Goal: Information Seeking & Learning: Find specific fact

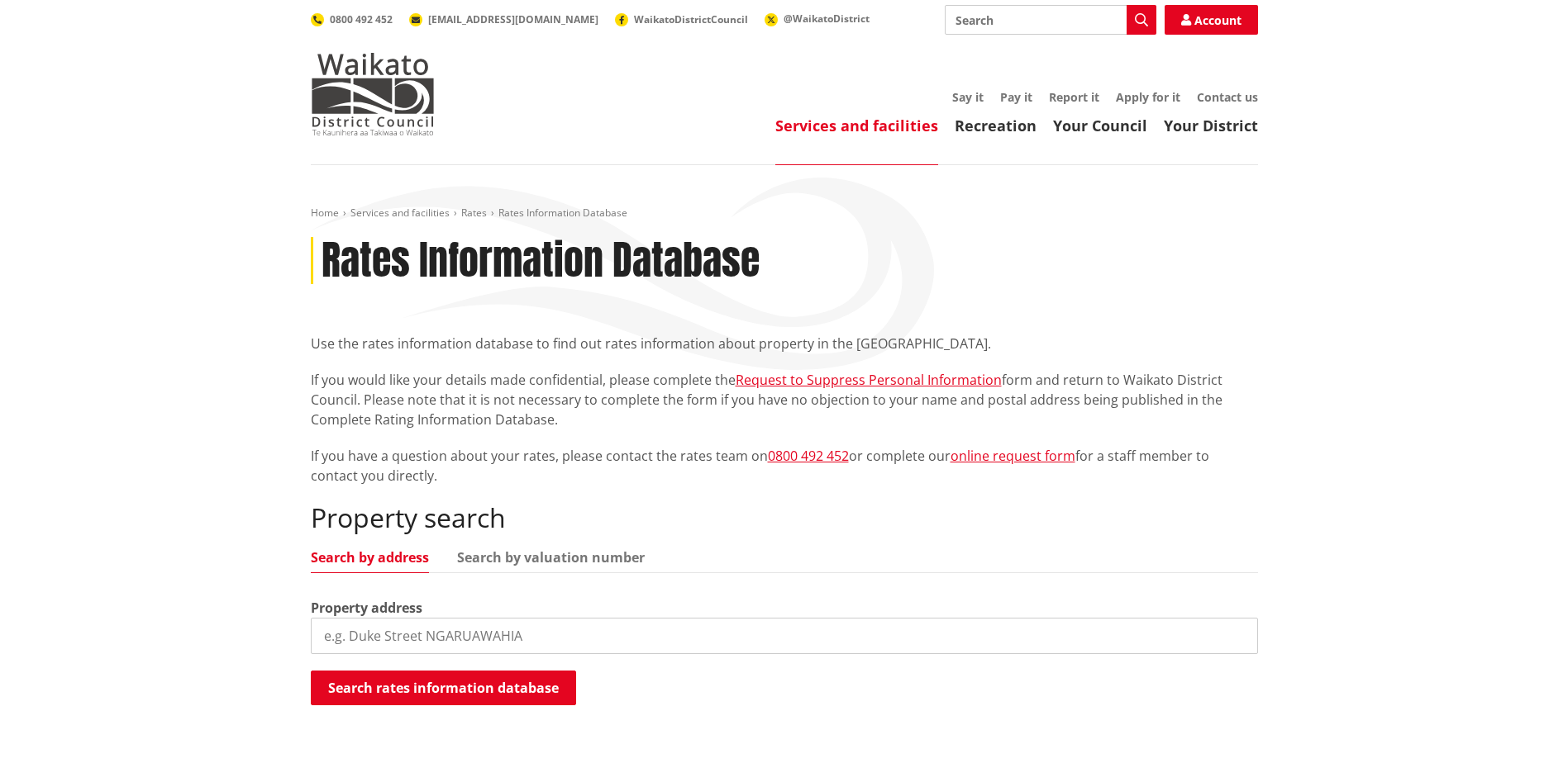
click at [614, 568] on ul "Search by address Search by valuation number" at bounding box center [784, 562] width 947 height 22
click at [587, 551] on link "Search by valuation number" at bounding box center [551, 557] width 188 height 13
drag, startPoint x: 418, startPoint y: 631, endPoint x: 447, endPoint y: 632, distance: 29.0
click at [418, 631] on input "search" at bounding box center [784, 636] width 947 height 37
paste input "6310 19200"
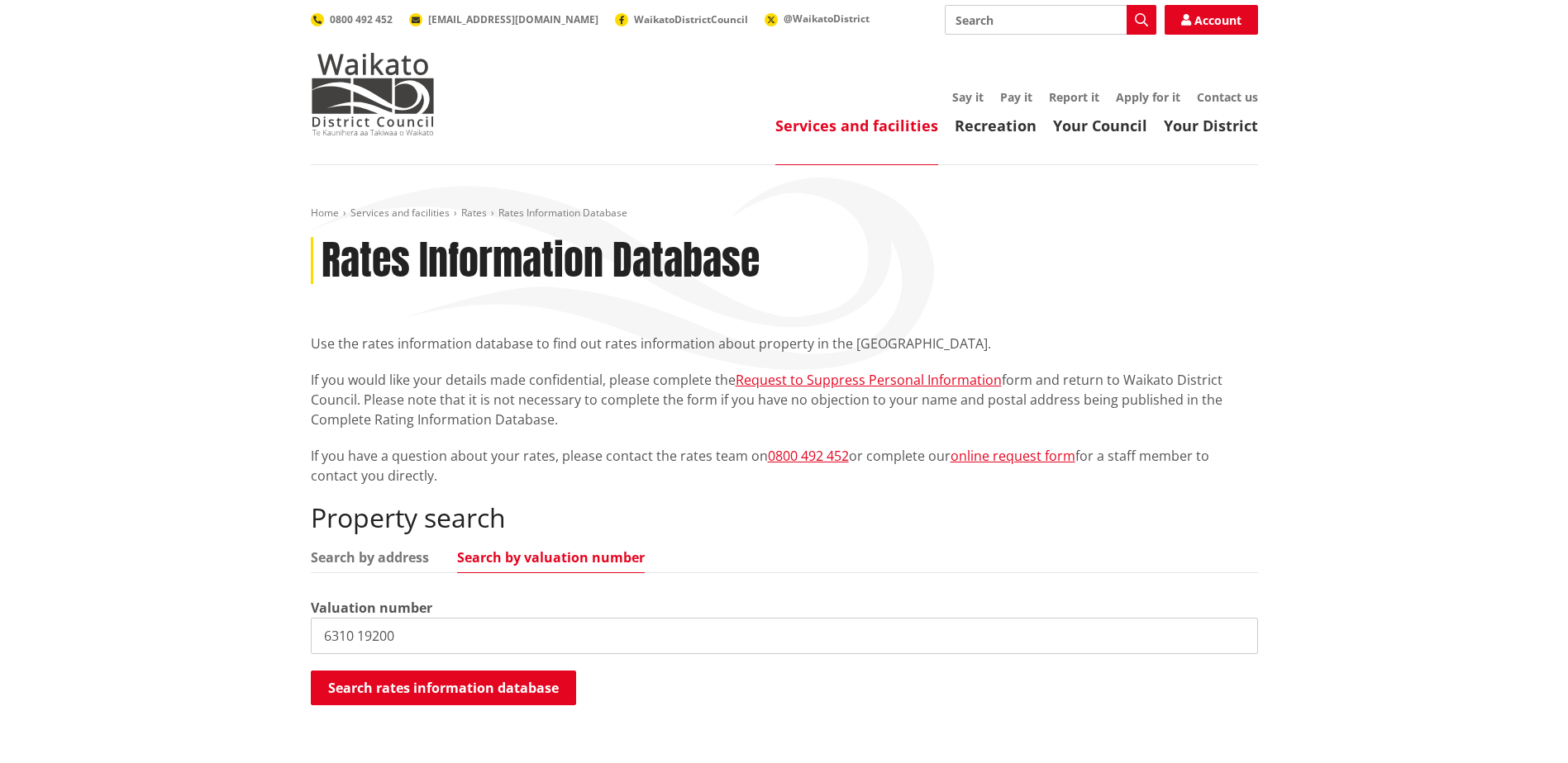
click at [358, 629] on input "6310 19200" at bounding box center [784, 636] width 947 height 37
type input "6310 19200"
click at [409, 674] on button "Search rates information database" at bounding box center [443, 689] width 265 height 35
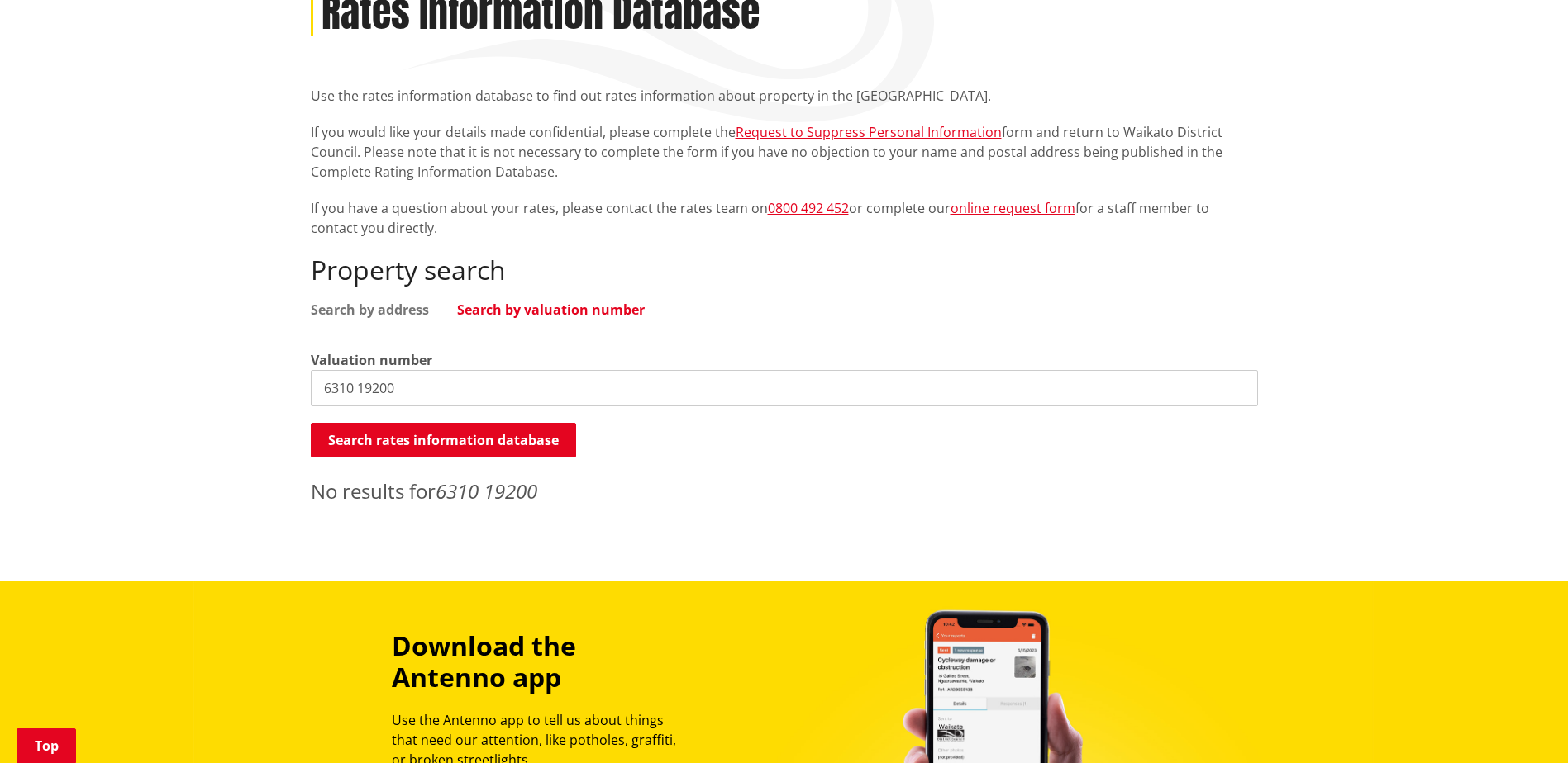
click at [454, 380] on input "6310 19200" at bounding box center [784, 389] width 947 height 37
drag, startPoint x: 401, startPoint y: 303, endPoint x: 358, endPoint y: 283, distance: 47.4
click at [401, 303] on link "Search by address" at bounding box center [370, 310] width 119 height 13
click at [497, 394] on input "6310 19200" at bounding box center [784, 389] width 947 height 37
drag, startPoint x: 499, startPoint y: 391, endPoint x: 216, endPoint y: 411, distance: 283.7
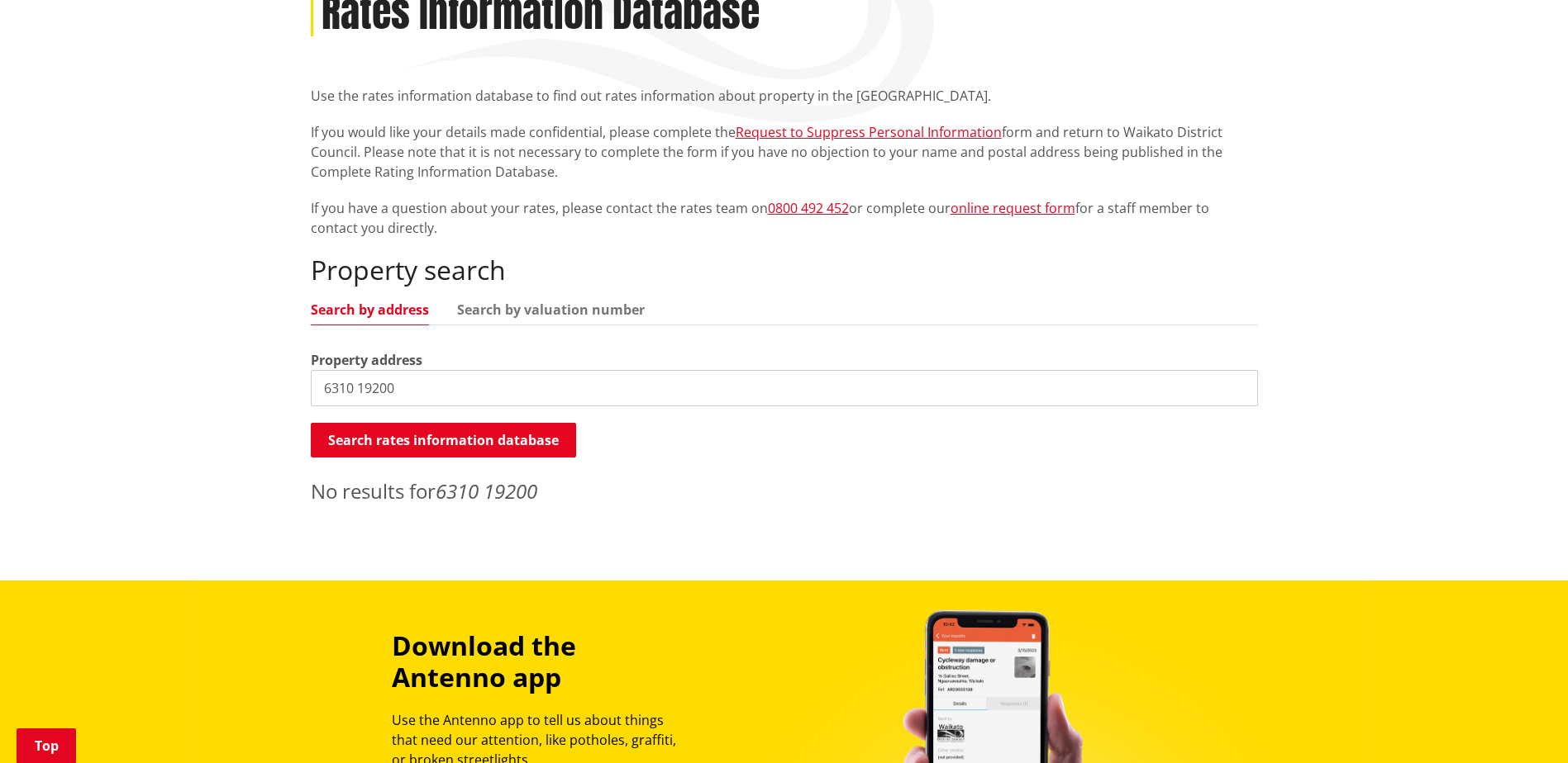
click at [216, 410] on div "Home Services and facilities Rates Rates Information Database Rates Information…" at bounding box center [784, 249] width 1568 height 664
click at [592, 314] on link "Search by valuation number" at bounding box center [551, 310] width 188 height 13
click at [410, 389] on input "search" at bounding box center [784, 389] width 947 height 37
paste input "6310 19200"
click at [355, 386] on input "6310 19200" at bounding box center [784, 389] width 947 height 37
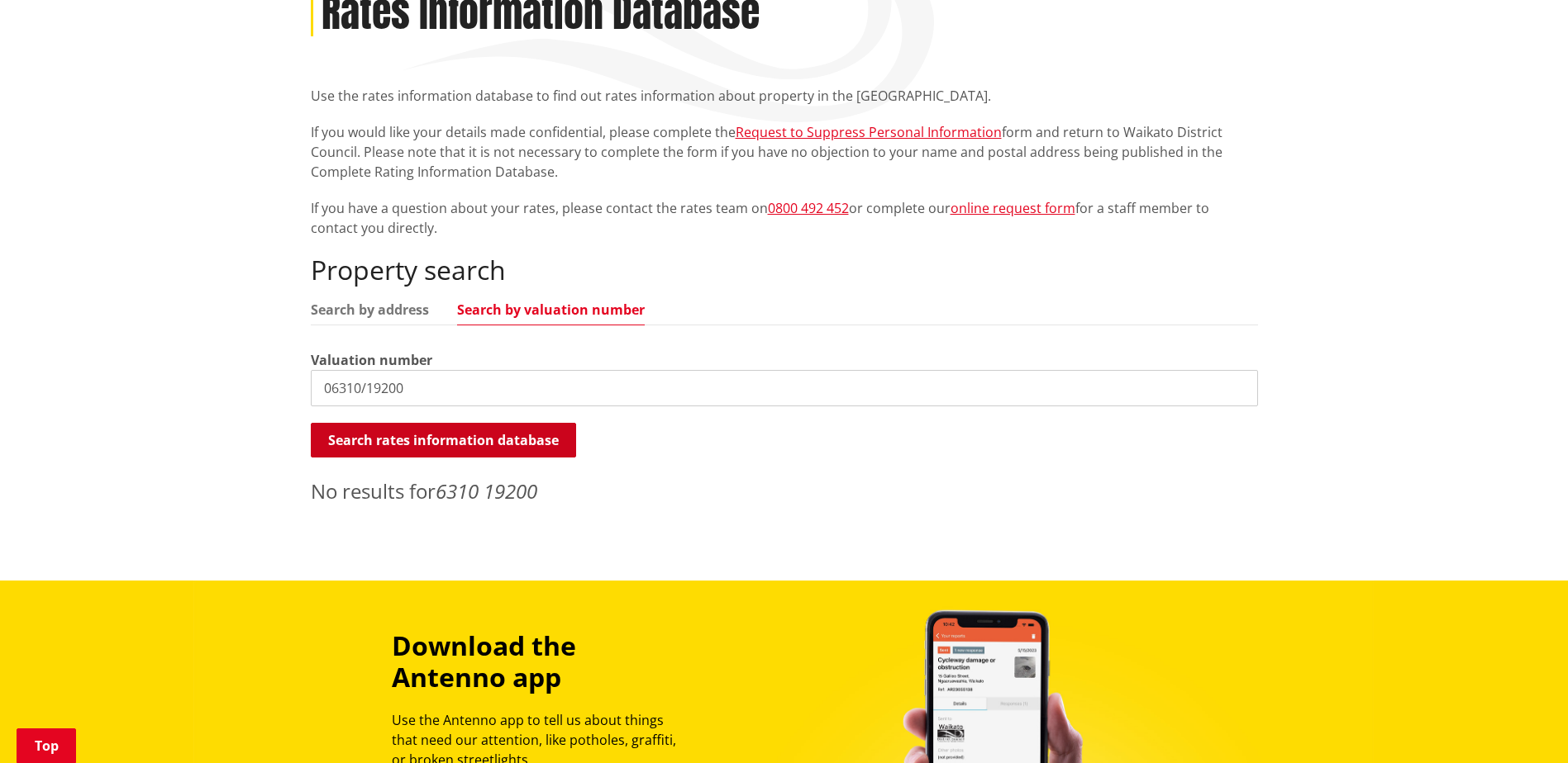
click at [388, 430] on button "Search rates information database" at bounding box center [443, 440] width 265 height 35
click at [396, 390] on input "06310/19200" at bounding box center [784, 389] width 947 height 37
click at [409, 438] on button "Search rates information database" at bounding box center [443, 440] width 265 height 35
drag, startPoint x: 395, startPoint y: 387, endPoint x: 436, endPoint y: 387, distance: 41.0
click at [435, 387] on input "06310/1920.0" at bounding box center [784, 389] width 947 height 37
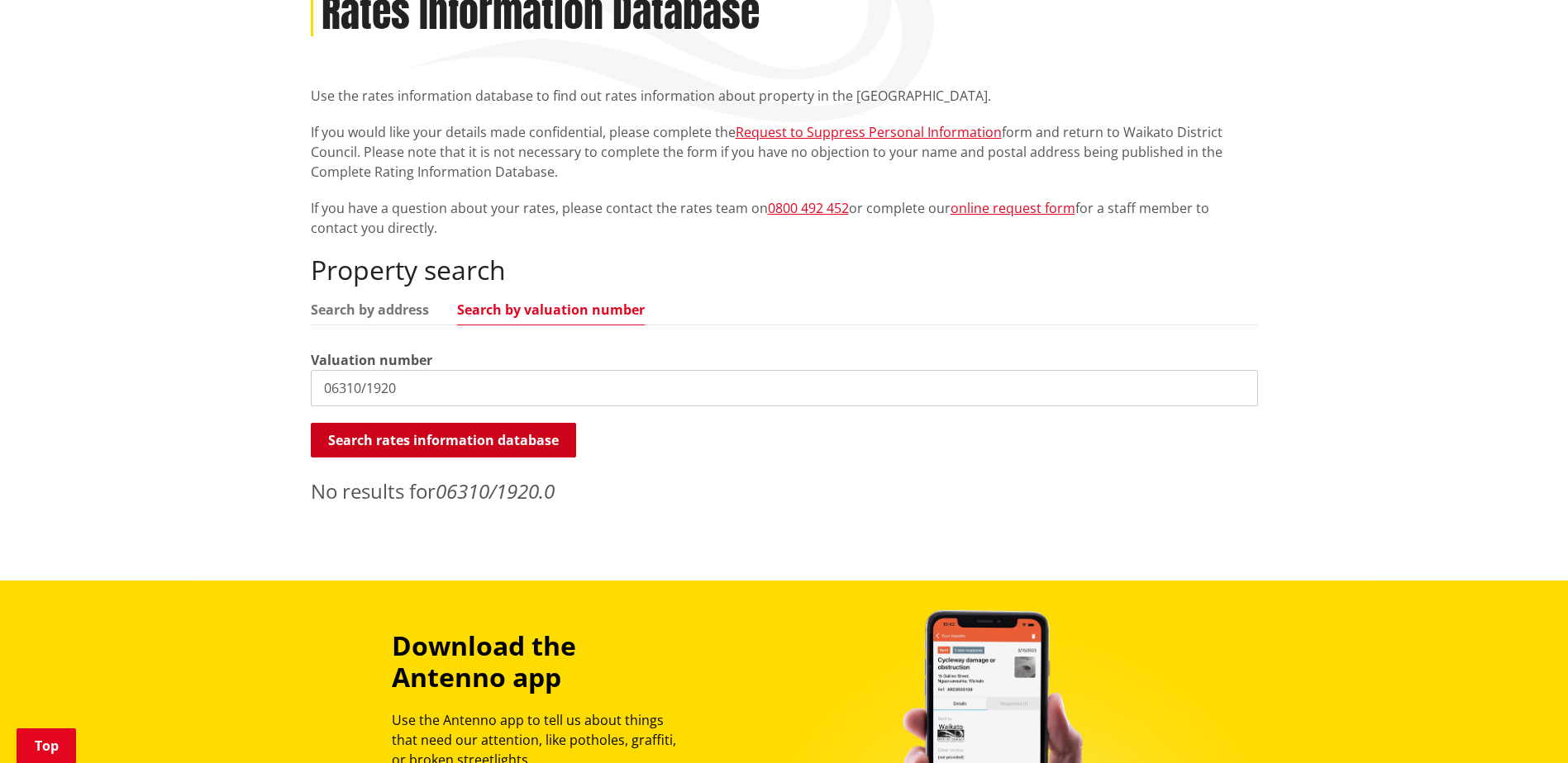
click at [427, 435] on button "Search rates information database" at bounding box center [443, 440] width 265 height 35
click at [364, 386] on input "06310/1920" at bounding box center [784, 389] width 947 height 37
drag, startPoint x: 401, startPoint y: 389, endPoint x: 429, endPoint y: 392, distance: 28.2
click at [429, 392] on input "06310/1920" at bounding box center [784, 389] width 947 height 37
type input "06310"
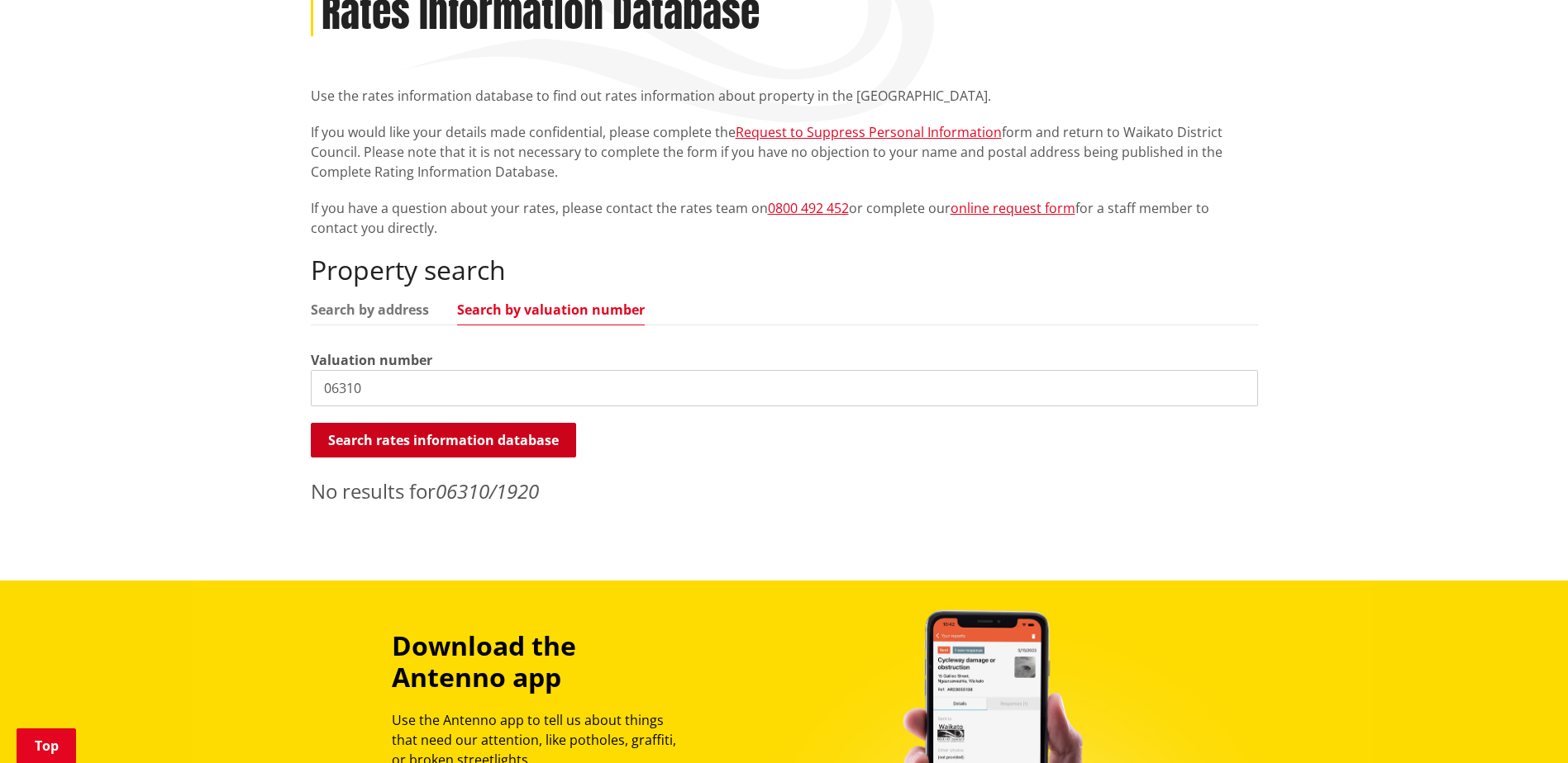
click at [390, 441] on button "Search rates information database" at bounding box center [443, 440] width 265 height 35
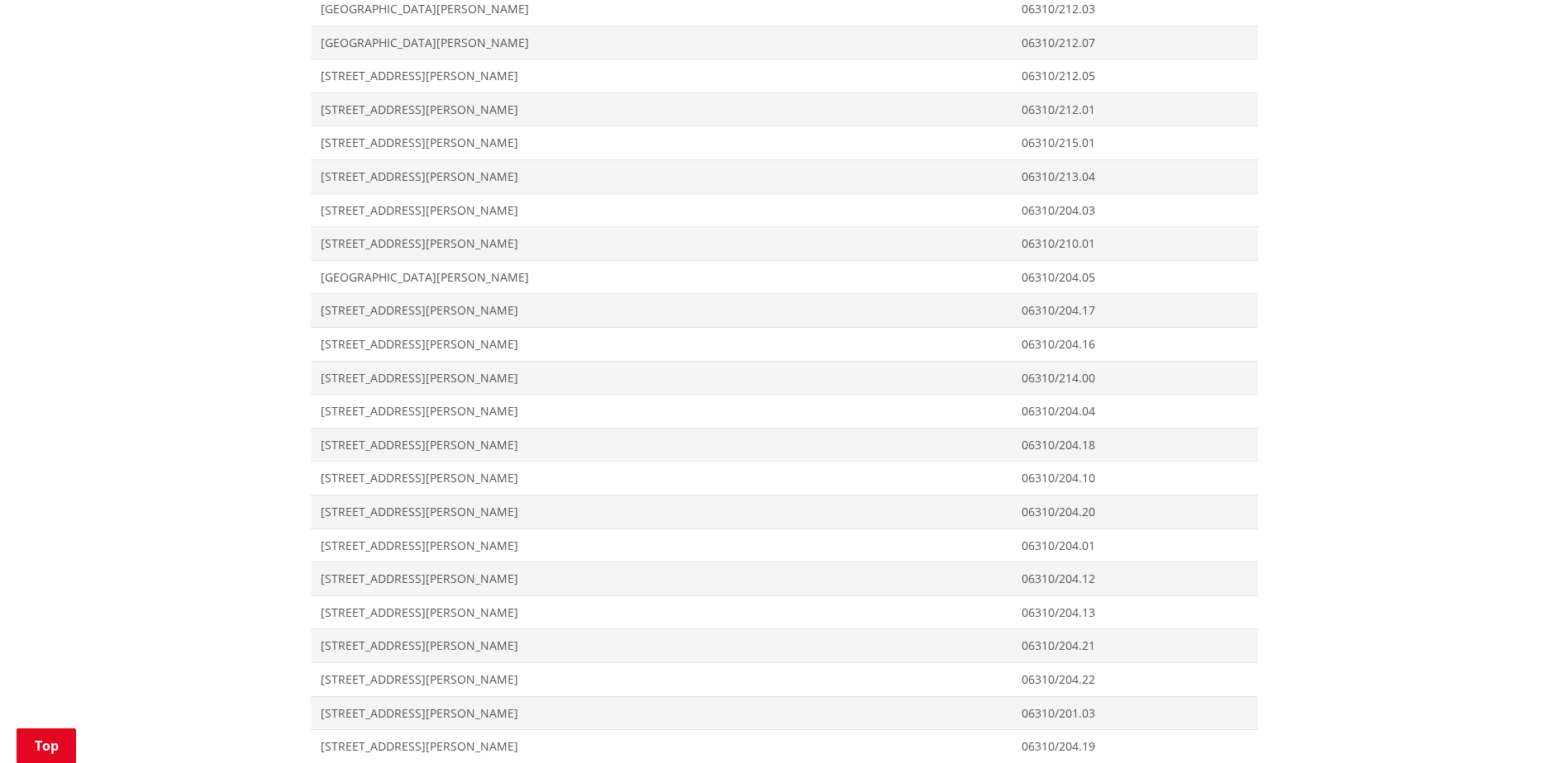
scroll to position [4048, 0]
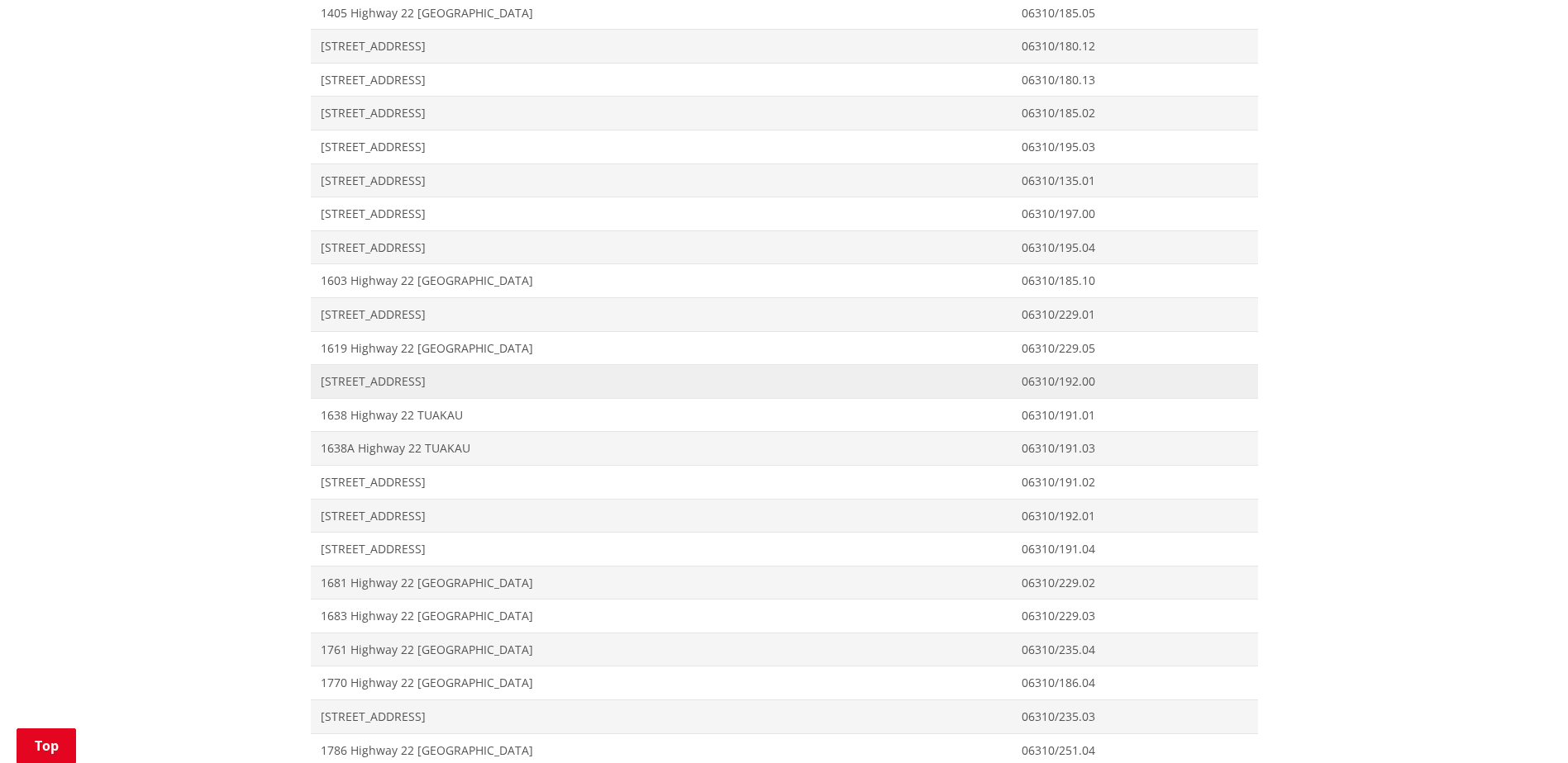
click at [408, 384] on span "[STREET_ADDRESS]" at bounding box center [661, 382] width 681 height 17
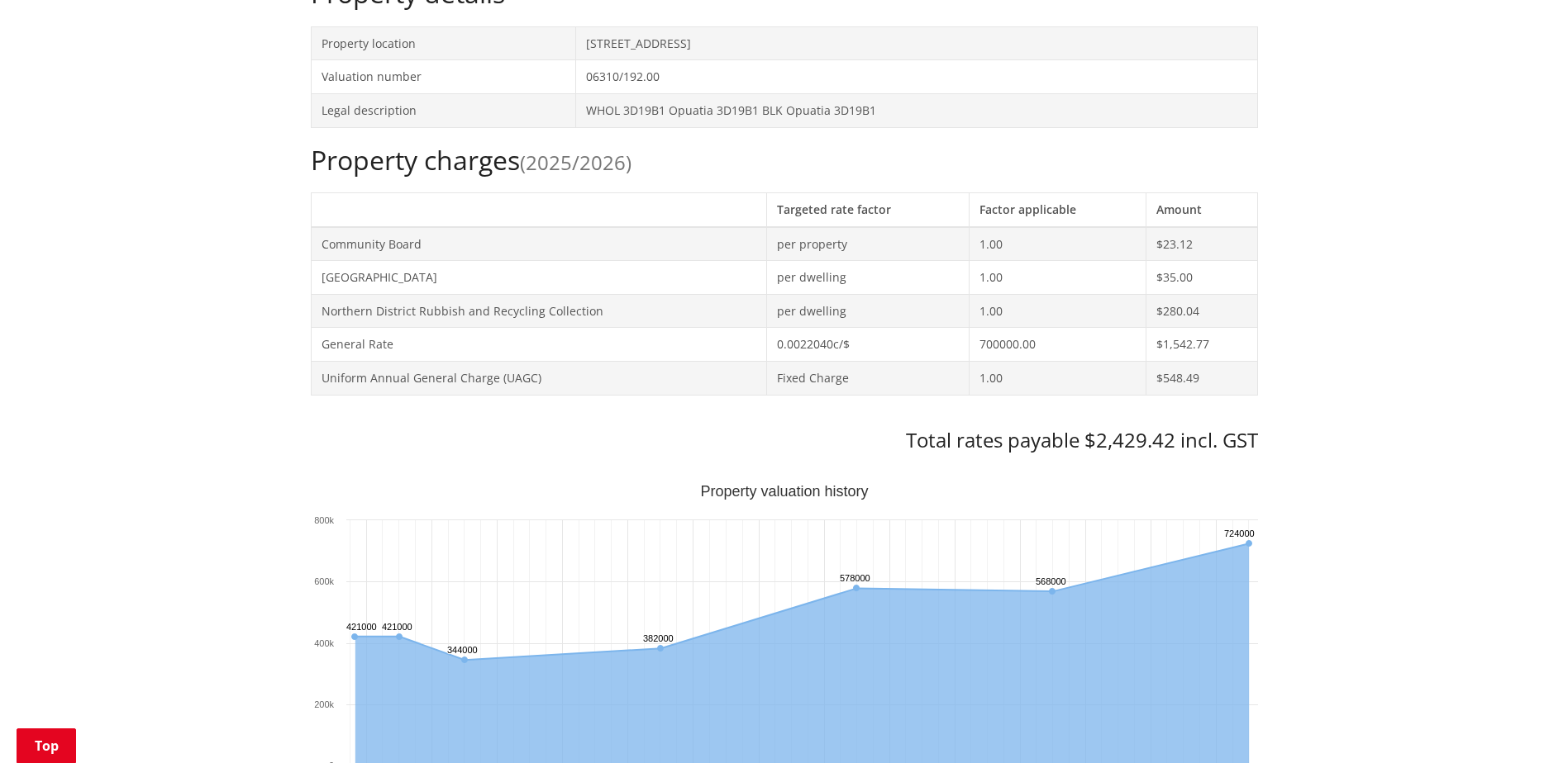
scroll to position [744, 0]
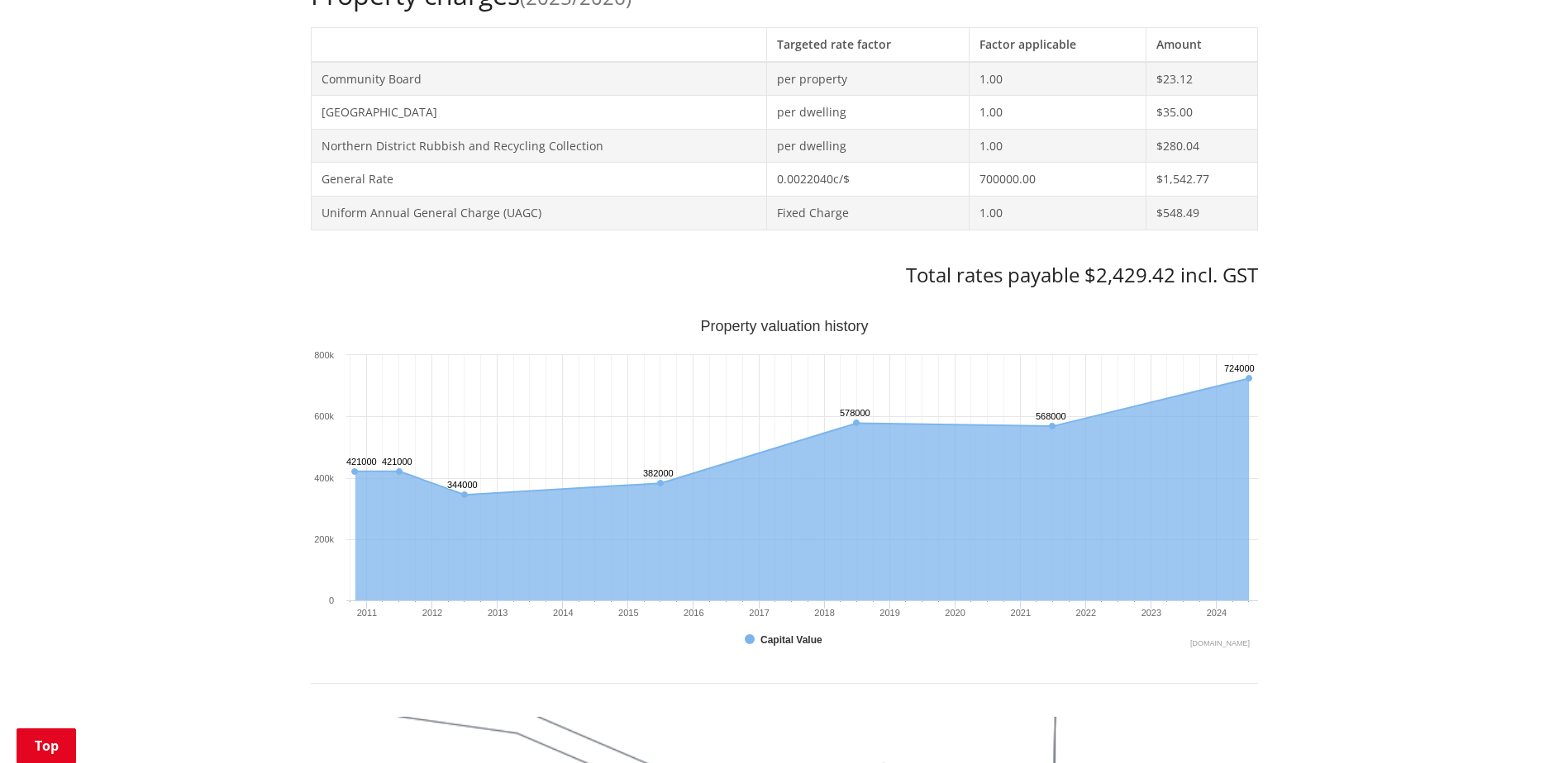
click at [1339, 239] on div "Home Services and facilities Rates Rates Information Database Rates Information…" at bounding box center [784, 529] width 1568 height 2215
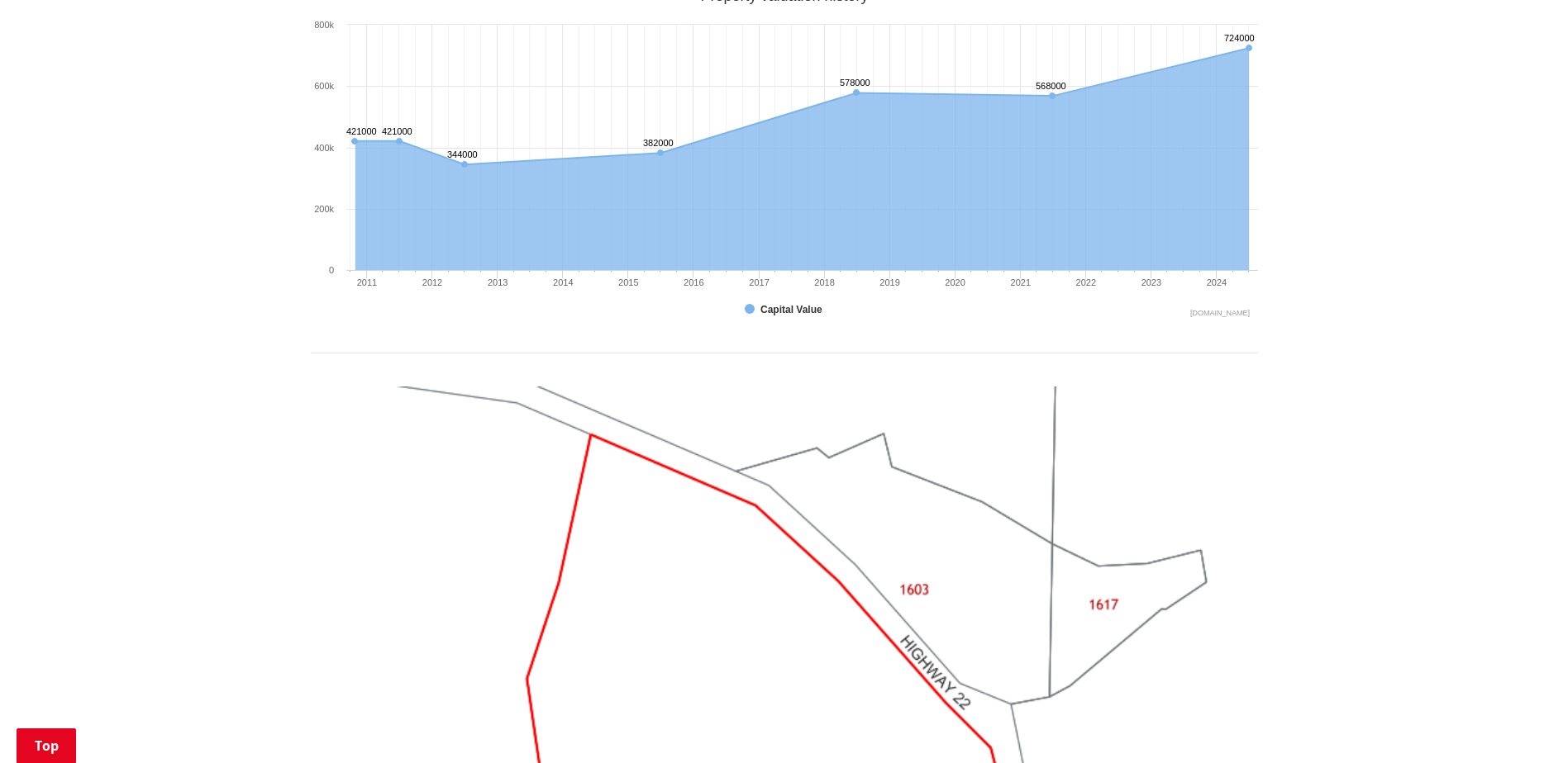
scroll to position [826, 0]
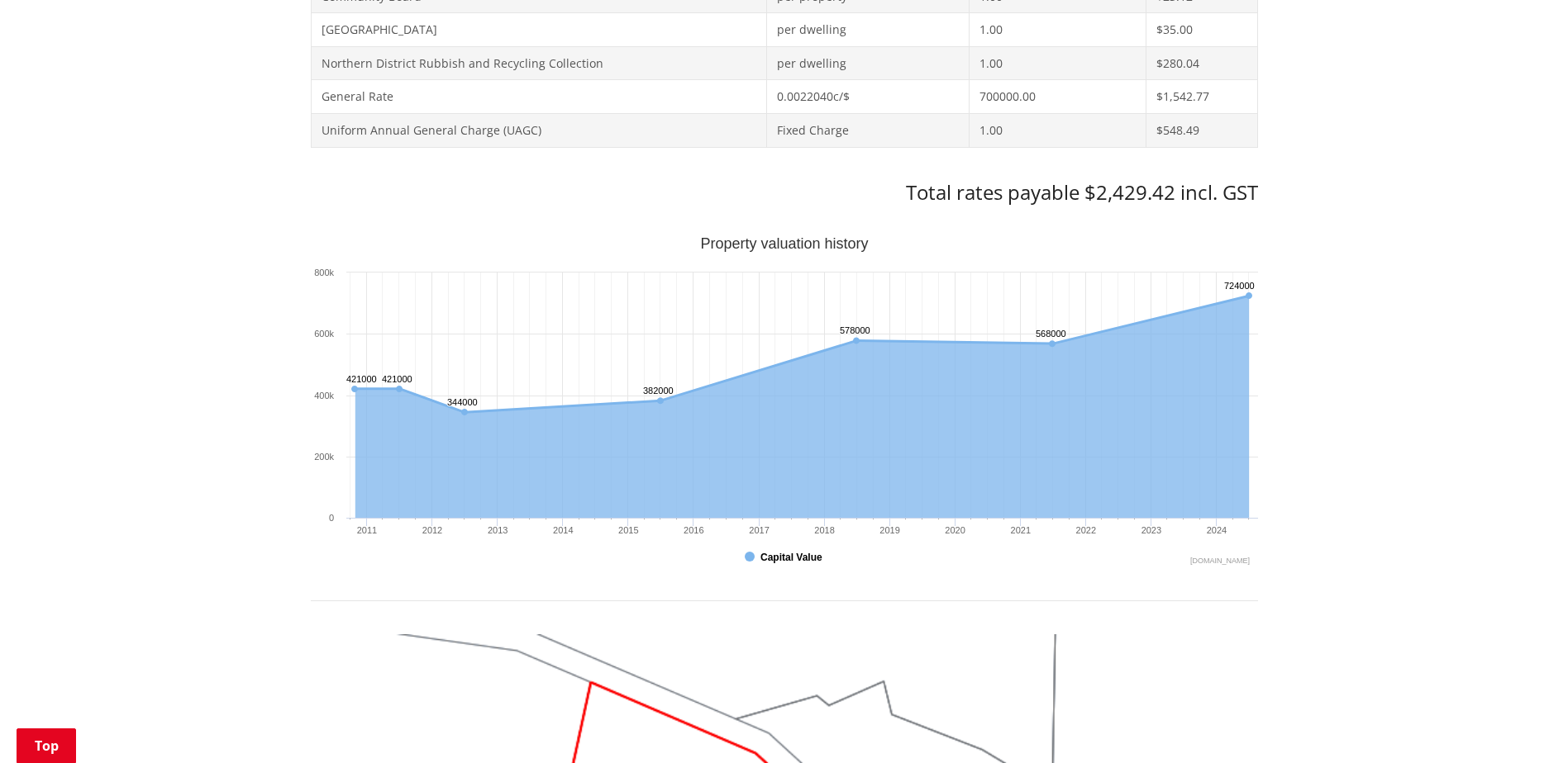
click at [774, 561] on button "Show Capital Value" at bounding box center [784, 558] width 80 height 15
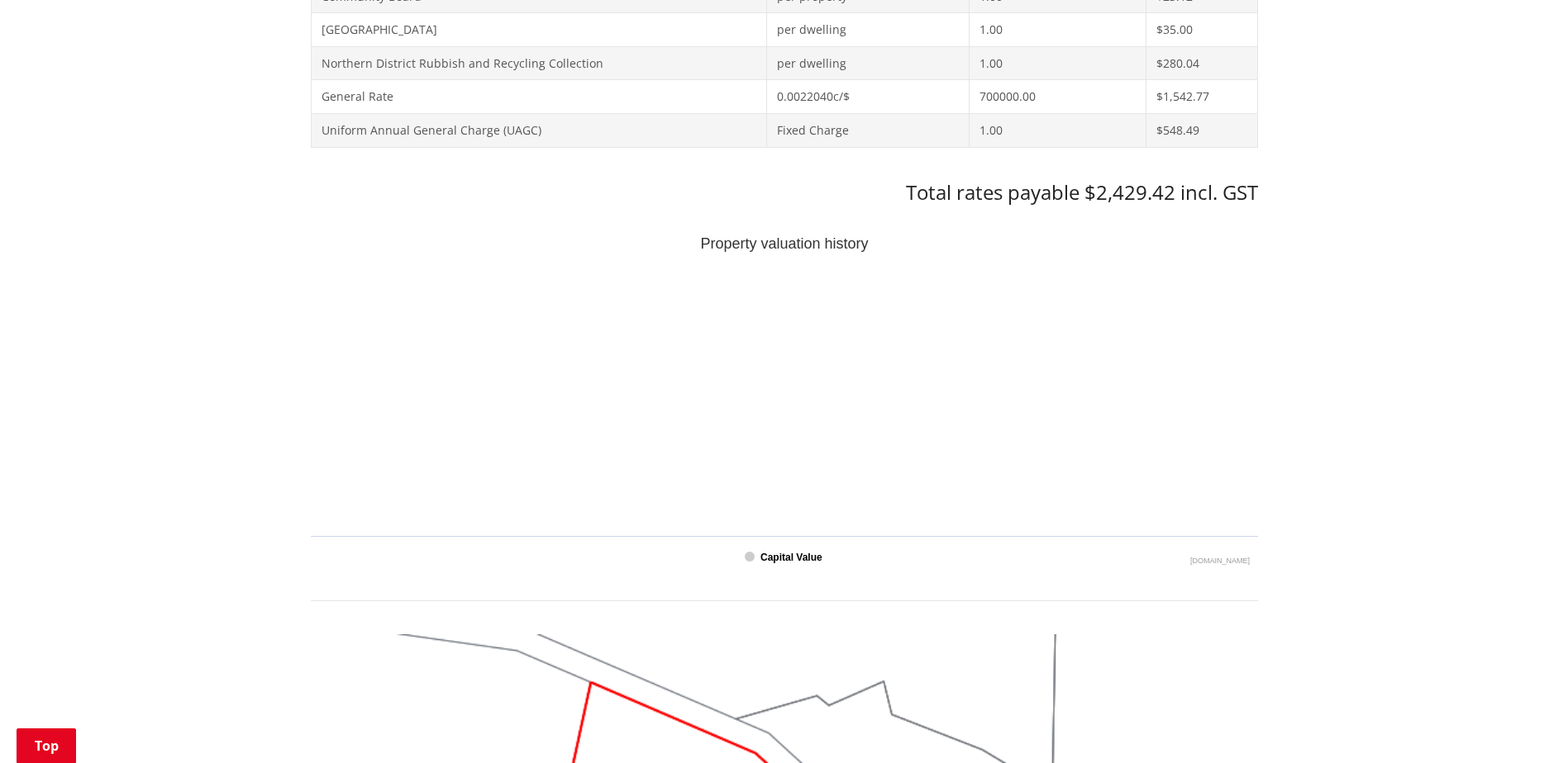
click at [774, 561] on text "Capital Value" at bounding box center [791, 557] width 62 height 12
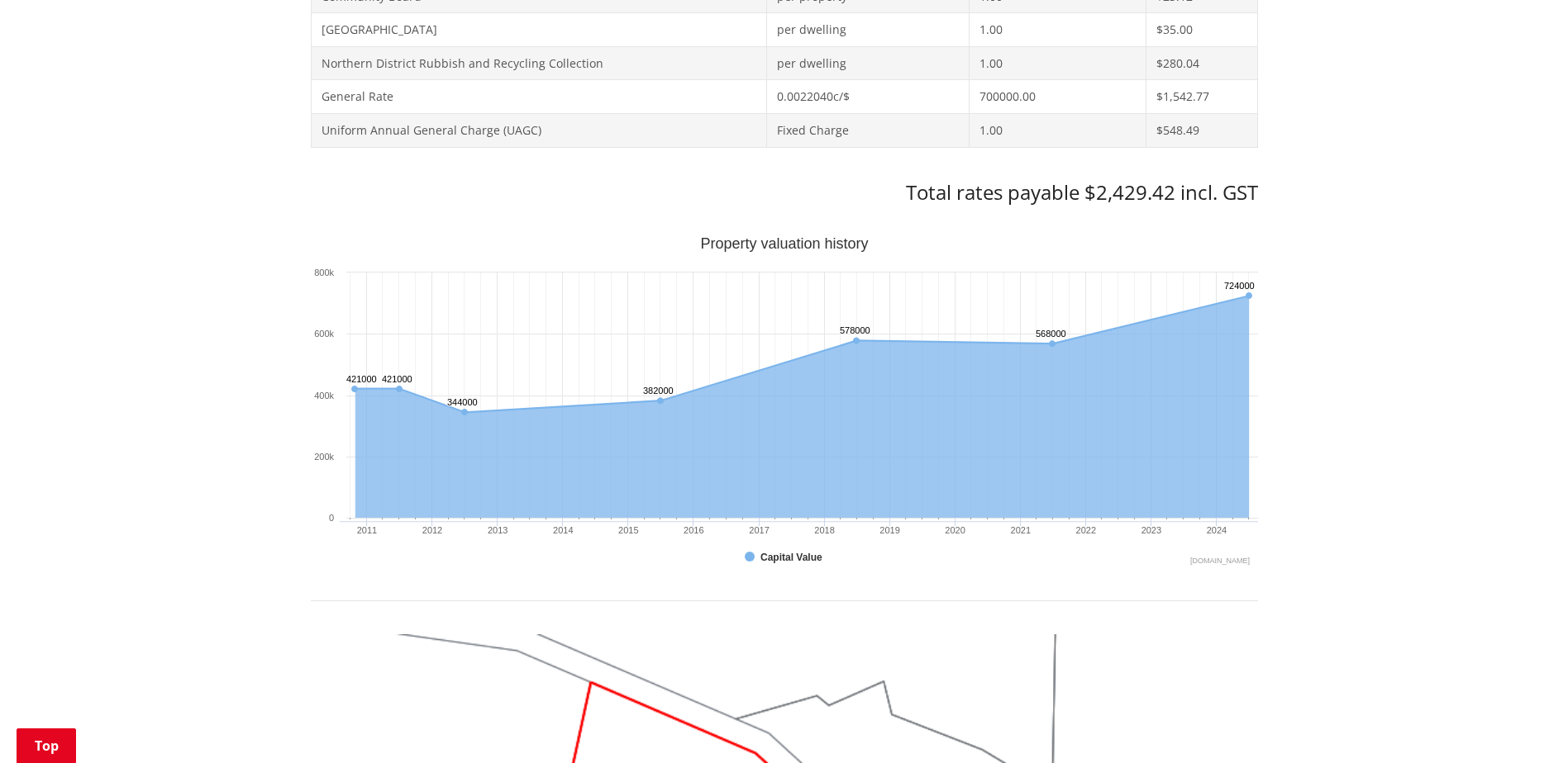
click at [774, 561] on text "Capital Value" at bounding box center [791, 557] width 62 height 12
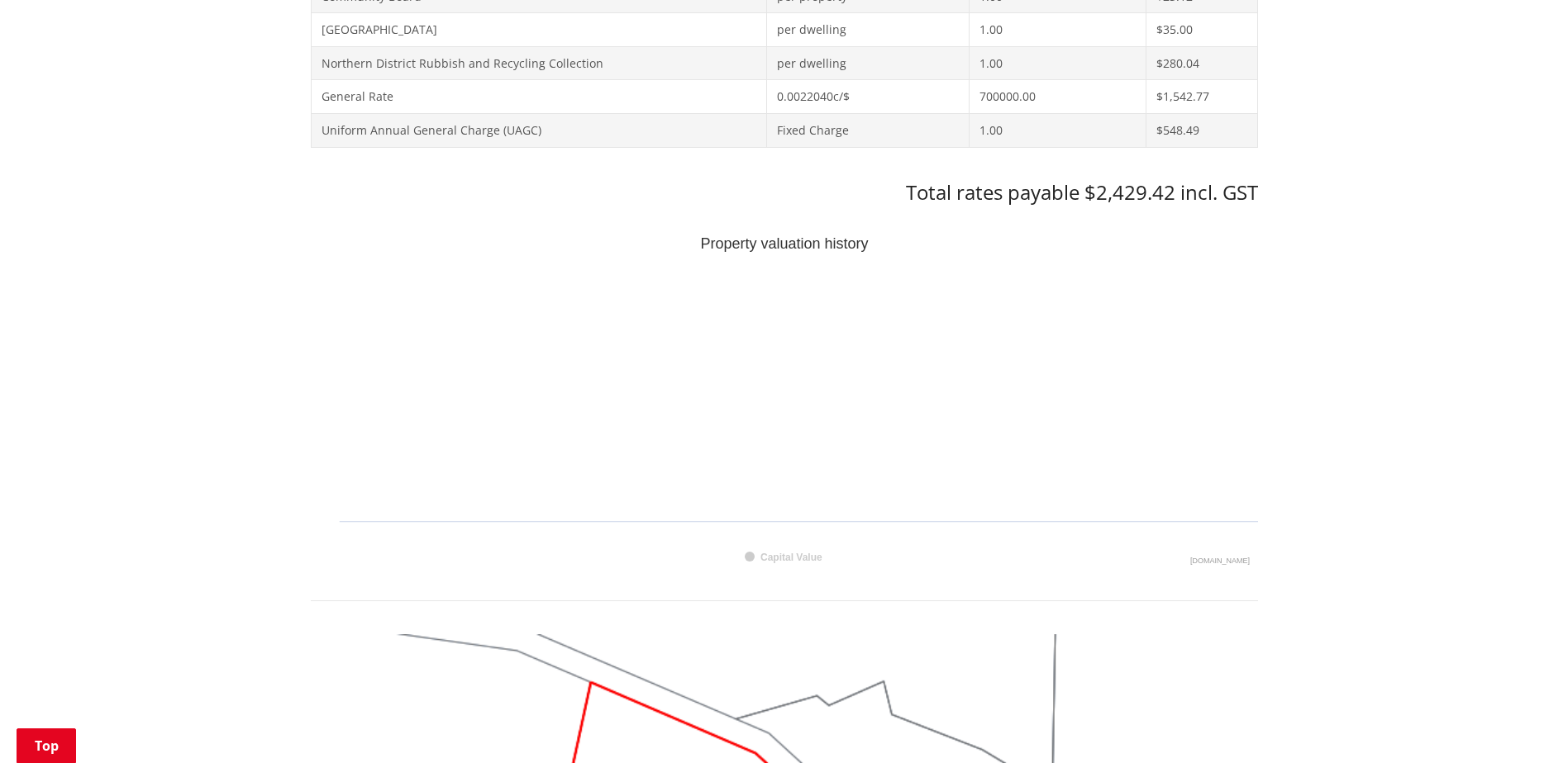
click at [774, 561] on text "Capital Value" at bounding box center [791, 557] width 62 height 12
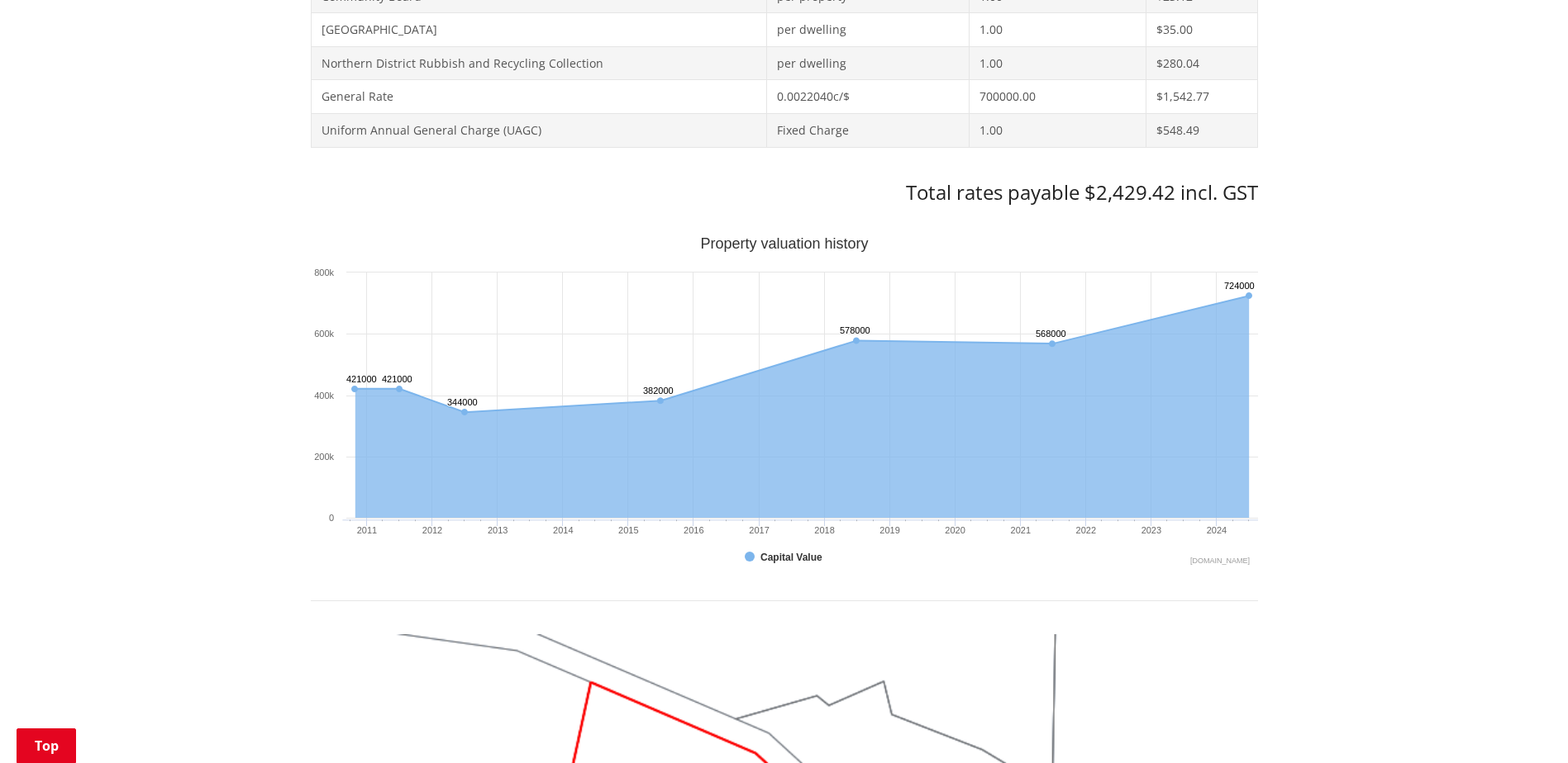
click at [774, 562] on text "Capital Value" at bounding box center [791, 557] width 62 height 12
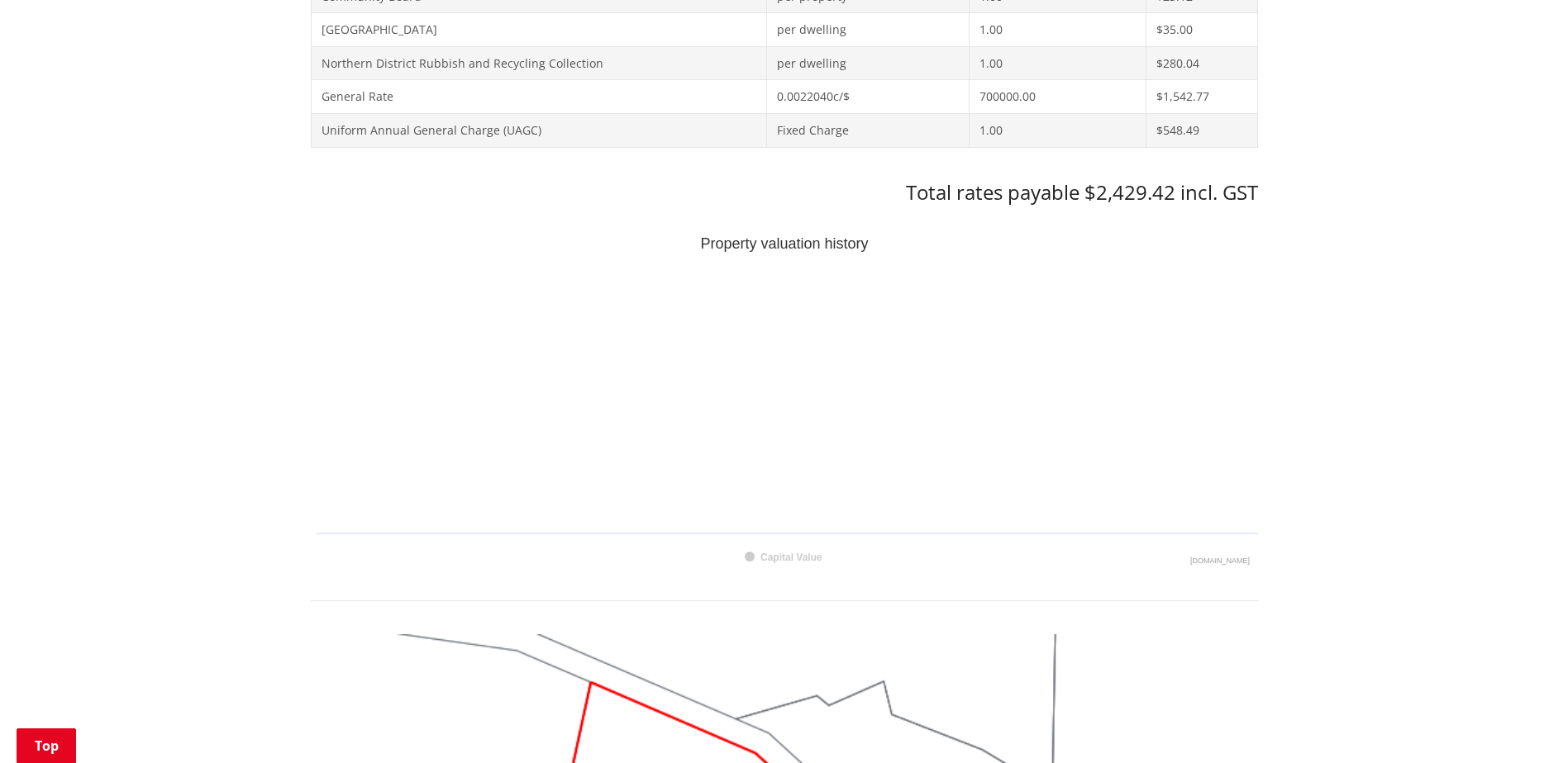
click at [774, 562] on text "Capital Value" at bounding box center [791, 557] width 62 height 12
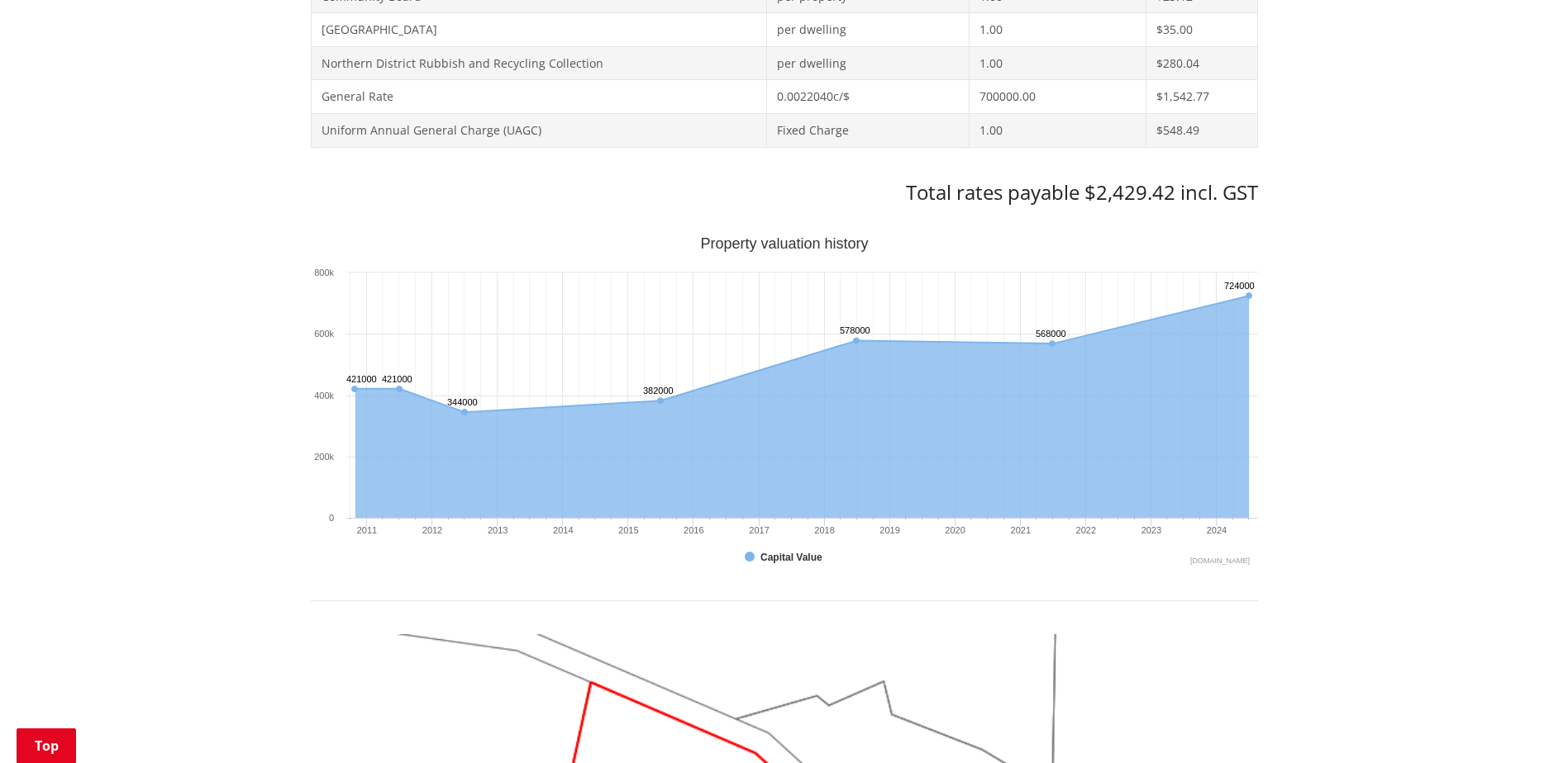
drag, startPoint x: 773, startPoint y: 562, endPoint x: 765, endPoint y: 560, distance: 8.2
click at [765, 560] on text "Capital Value" at bounding box center [791, 557] width 62 height 12
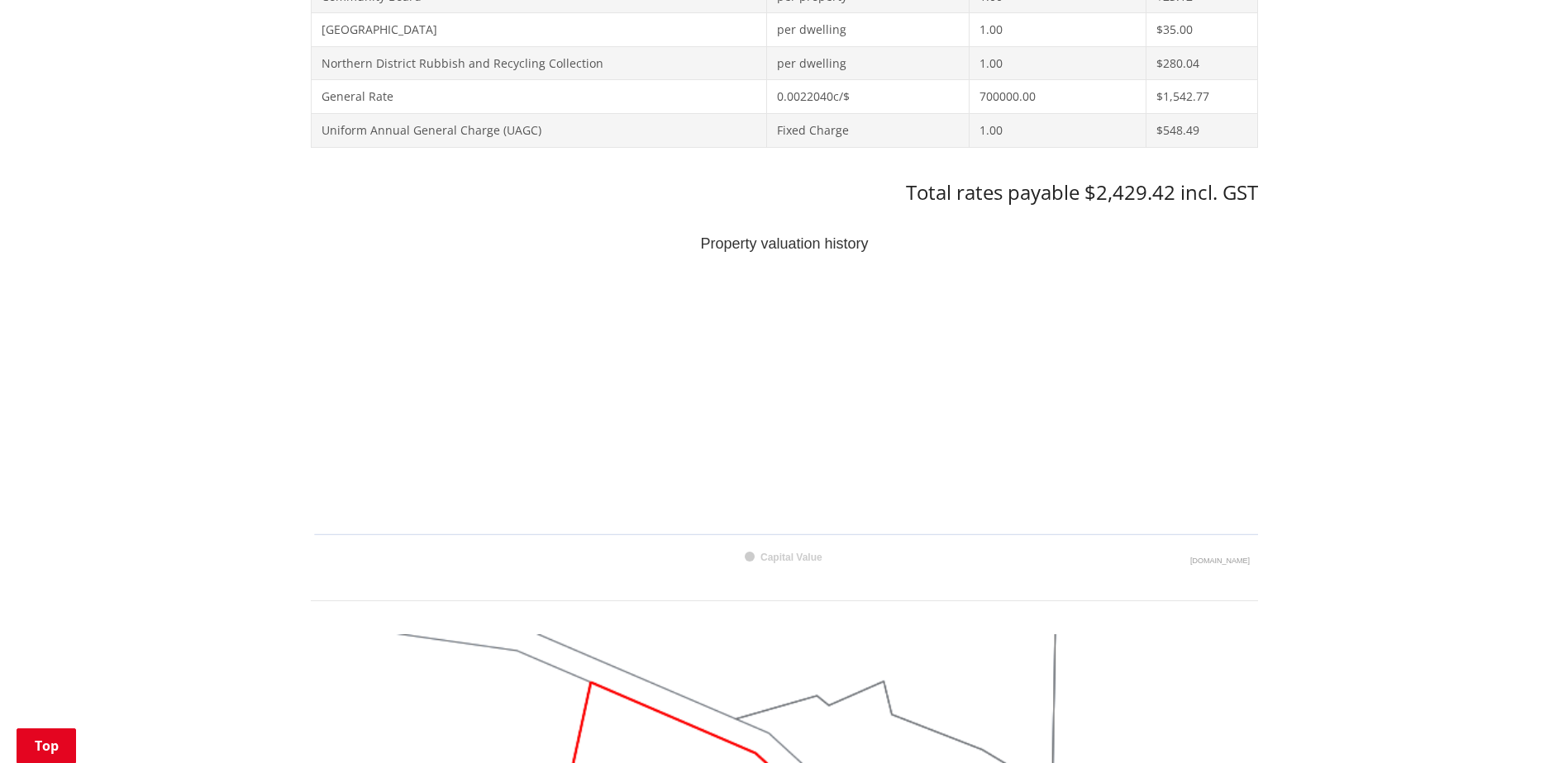
click at [755, 559] on rect "Interactive chart" at bounding box center [784, 402] width 947 height 330
click at [798, 560] on text "Capital Value" at bounding box center [791, 557] width 62 height 12
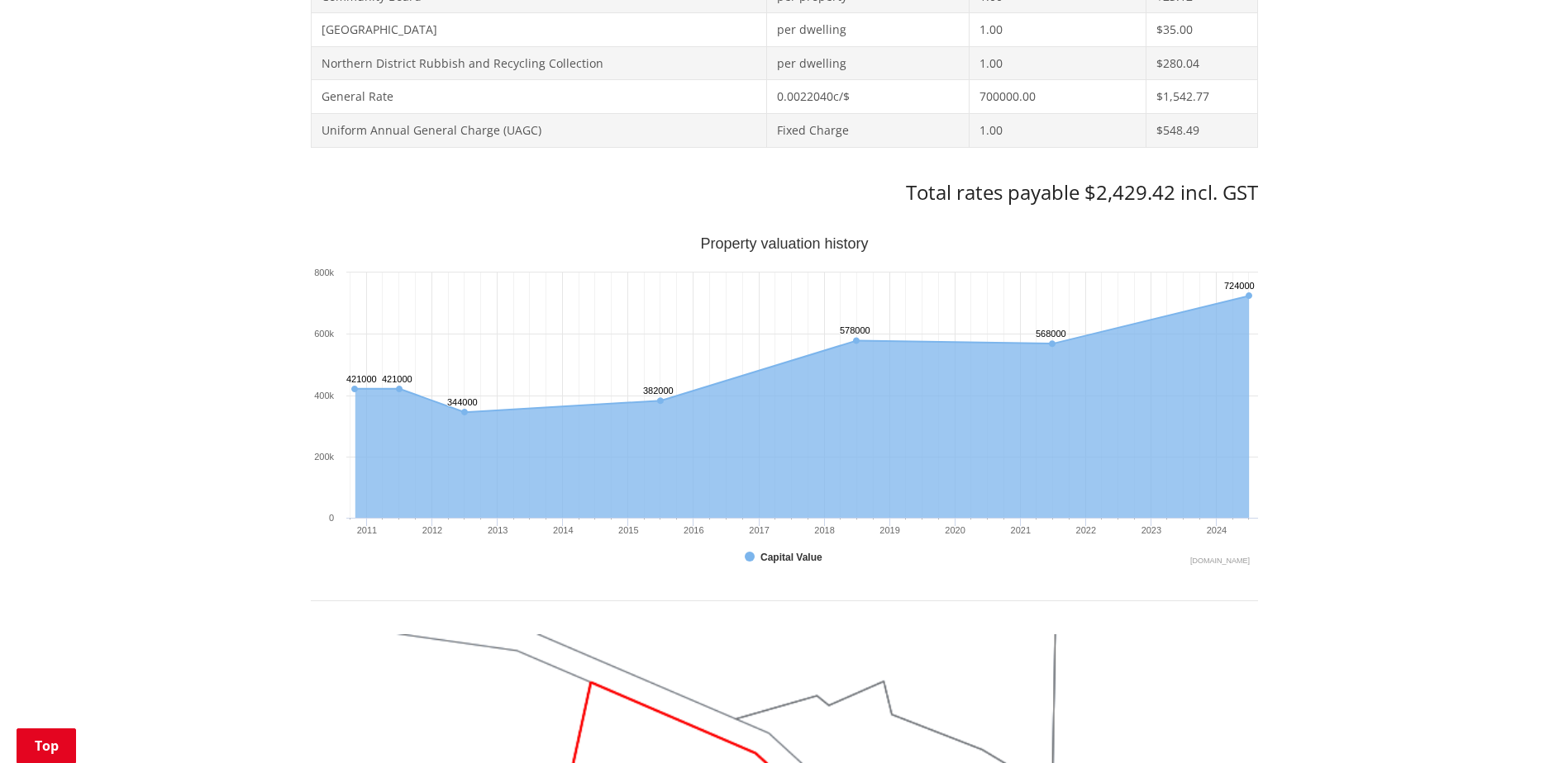
click at [764, 559] on text "Capital Value" at bounding box center [791, 557] width 62 height 12
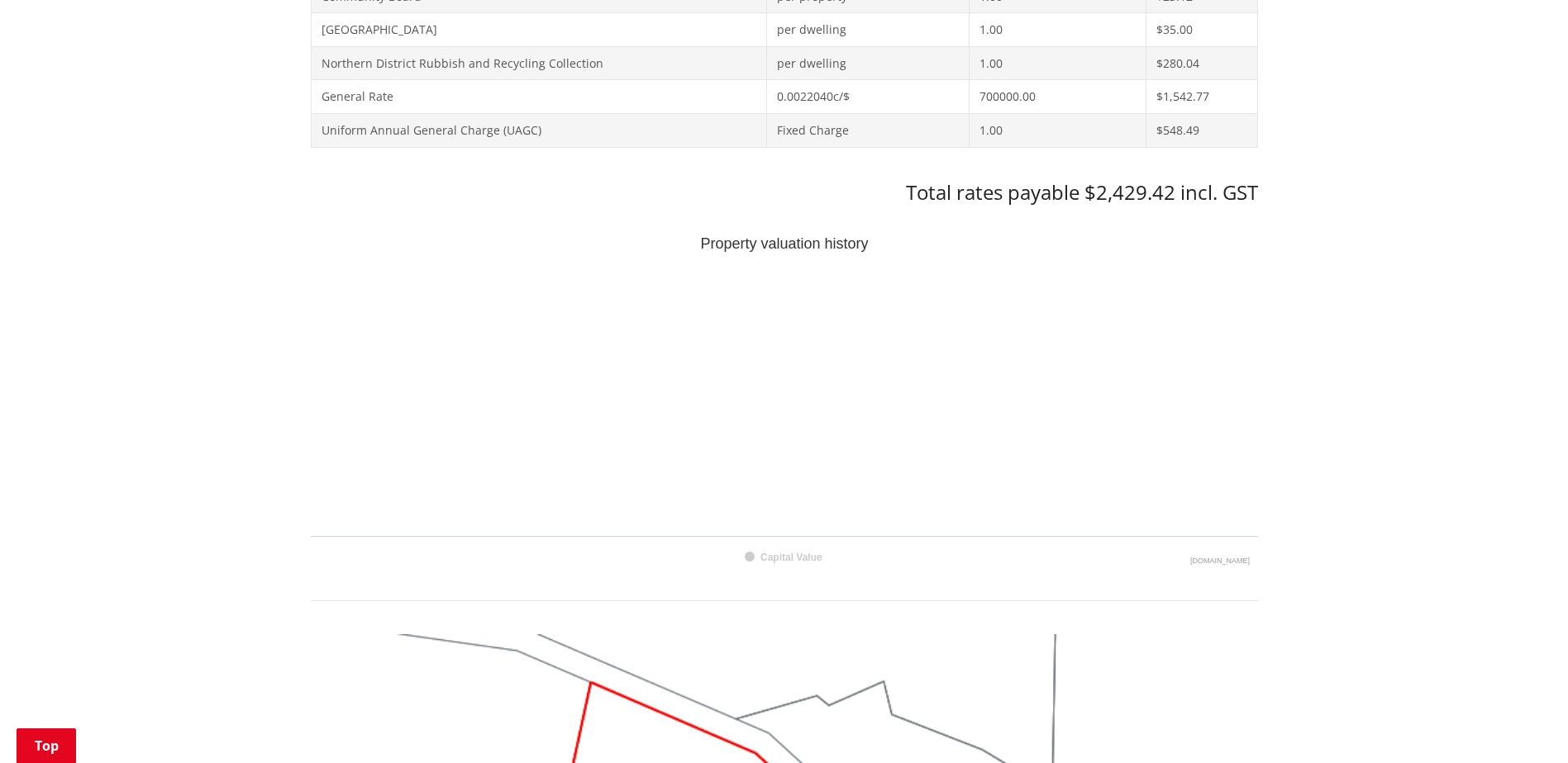
click at [763, 559] on text "Capital Value" at bounding box center [791, 557] width 62 height 12
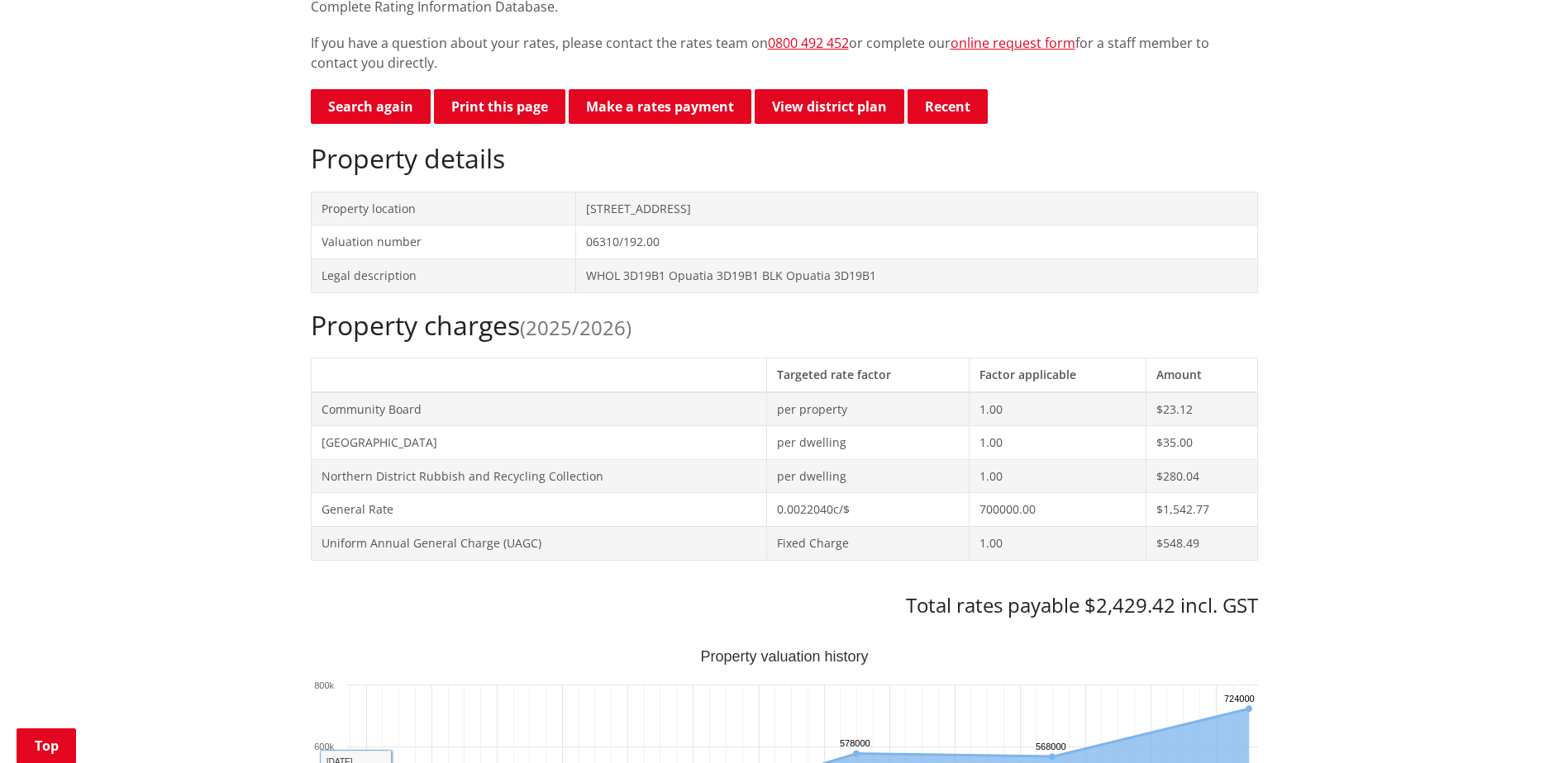
scroll to position [834, 0]
